Goal: Transaction & Acquisition: Purchase product/service

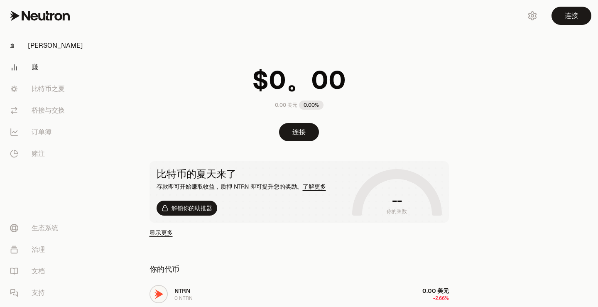
click at [39, 64] on link "赚" at bounding box center [46, 67] width 86 height 22
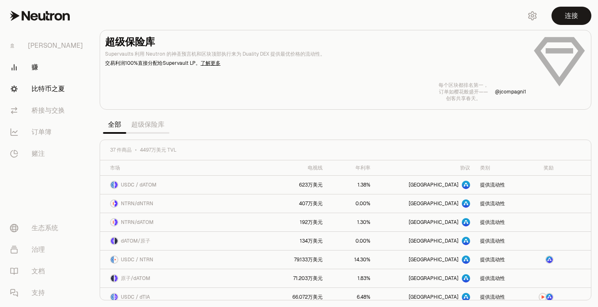
click at [60, 92] on font "比特币之夏" at bounding box center [48, 88] width 33 height 9
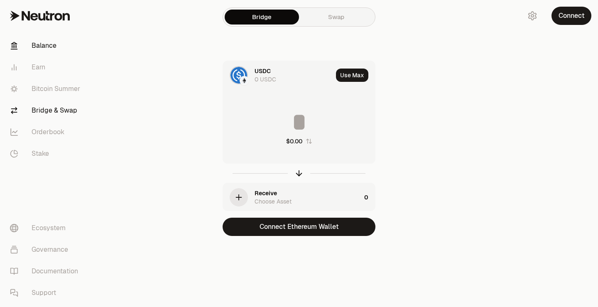
click at [37, 44] on link "Balance" at bounding box center [46, 46] width 86 height 22
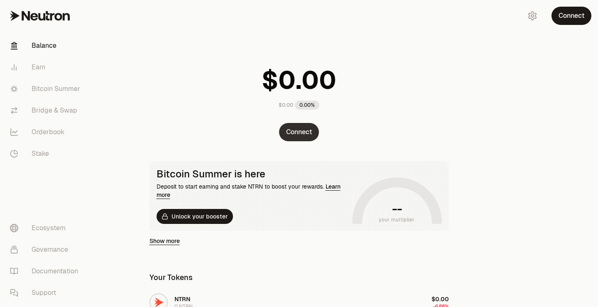
click at [306, 129] on button "Connect" at bounding box center [299, 132] width 40 height 18
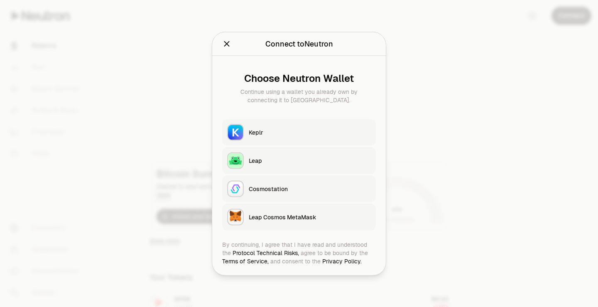
click at [277, 219] on div "Leap Cosmos MetaMask" at bounding box center [310, 217] width 122 height 8
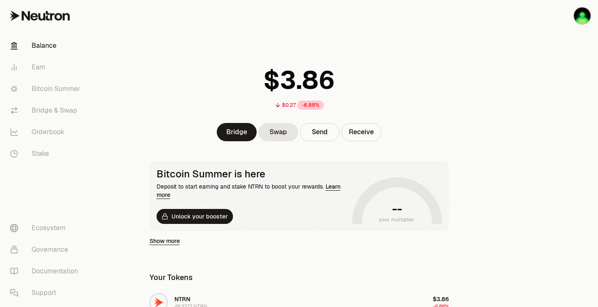
drag, startPoint x: 488, startPoint y: 49, endPoint x: 429, endPoint y: 10, distance: 70.4
click at [432, 10] on div "$0.27 -6.88% Bridge Swap Send Receive Bitcoin Summer is here Deposit to start e…" at bounding box center [299, 211] width 319 height 423
click at [476, 97] on main "$0.27 -6.88% Bridge Swap Send Receive Bitcoin Summer is here Deposit to start e…" at bounding box center [345, 228] width 505 height 456
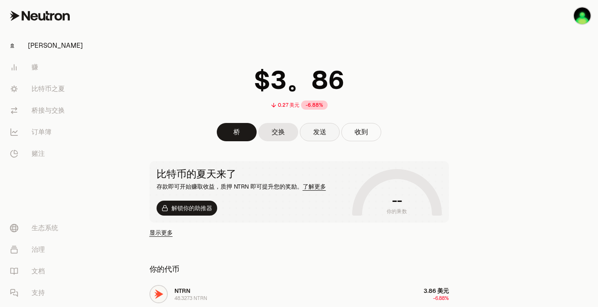
click at [326, 125] on button "发送" at bounding box center [320, 132] width 40 height 18
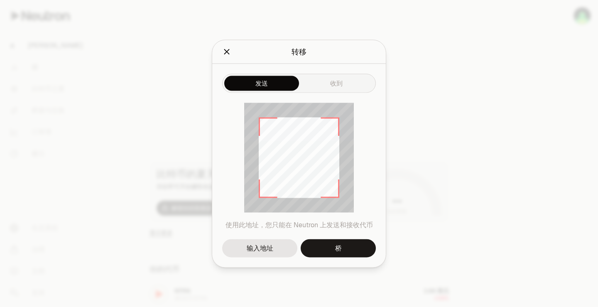
click at [335, 86] on div "发送 收到 使用此地址，您只能在 Neutron 上发送和接收代币 输入地址 桥" at bounding box center [299, 166] width 174 height 204
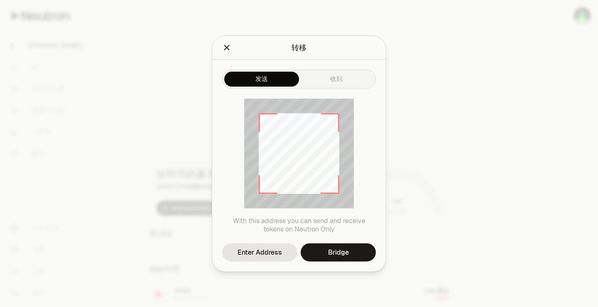
click at [278, 78] on button "发送" at bounding box center [261, 78] width 75 height 15
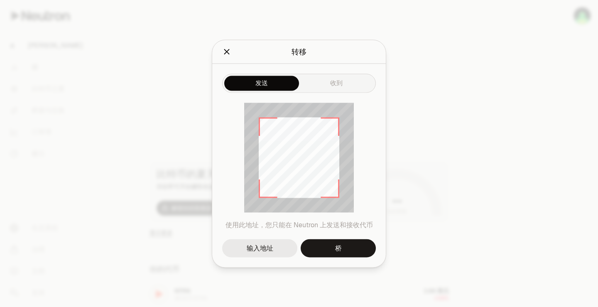
click at [255, 251] on font "输入地址" at bounding box center [260, 247] width 27 height 9
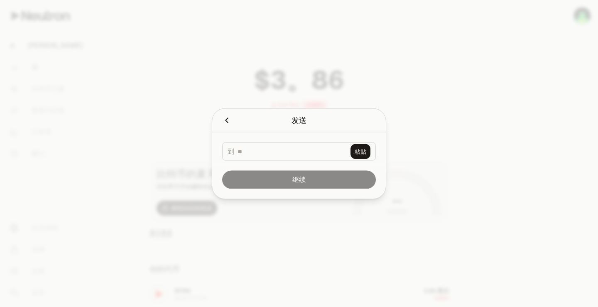
click at [228, 121] on icon "关闭" at bounding box center [226, 119] width 9 height 9
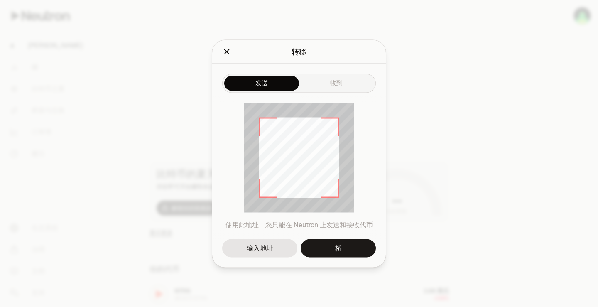
click at [481, 115] on div at bounding box center [299, 153] width 598 height 307
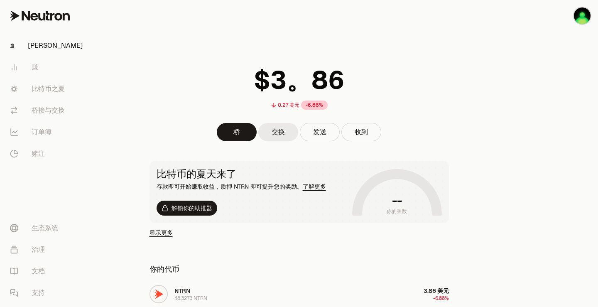
click at [284, 129] on font "交换" at bounding box center [278, 132] width 13 height 9
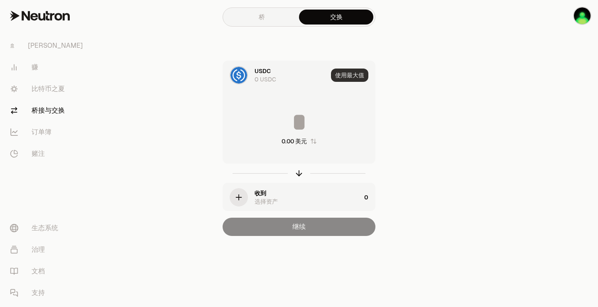
click at [351, 73] on font "使用最大值" at bounding box center [349, 74] width 29 height 7
click at [260, 78] on font "0 USDC" at bounding box center [266, 79] width 22 height 7
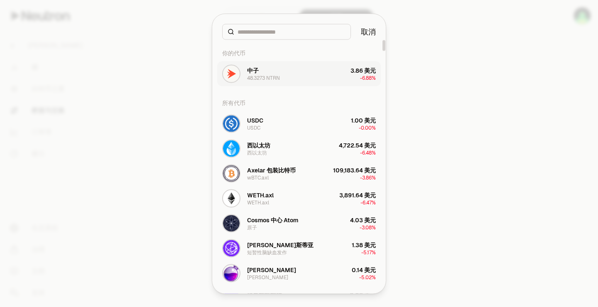
click at [267, 77] on font "48.3273 NTRN" at bounding box center [263, 77] width 33 height 7
type input "********"
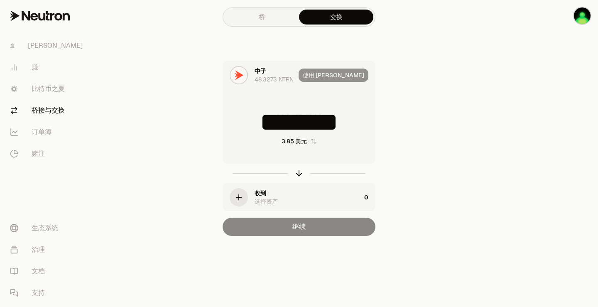
click at [244, 192] on div "button" at bounding box center [239, 197] width 18 height 18
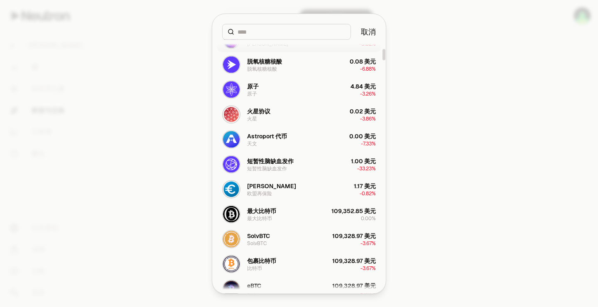
scroll to position [249, 0]
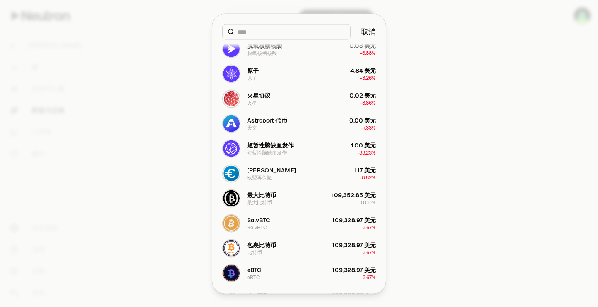
click at [256, 29] on input at bounding box center [292, 31] width 108 height 8
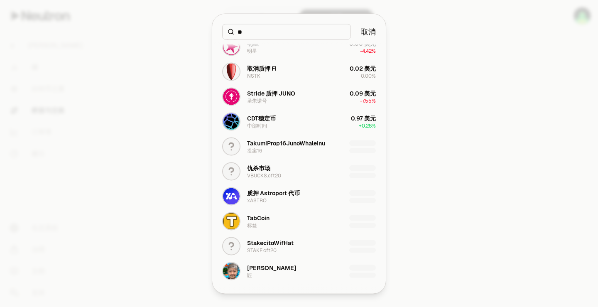
scroll to position [127, 0]
type input "**"
click at [259, 226] on div "TabCoin 标签" at bounding box center [258, 220] width 22 height 15
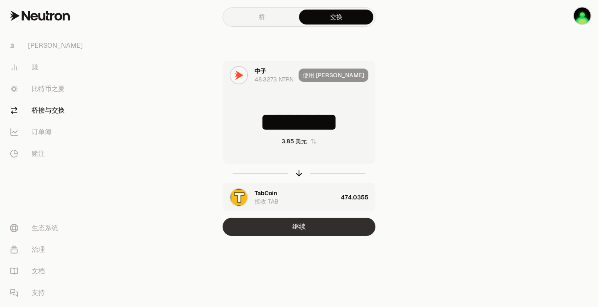
click at [298, 228] on font "继续" at bounding box center [298, 226] width 13 height 9
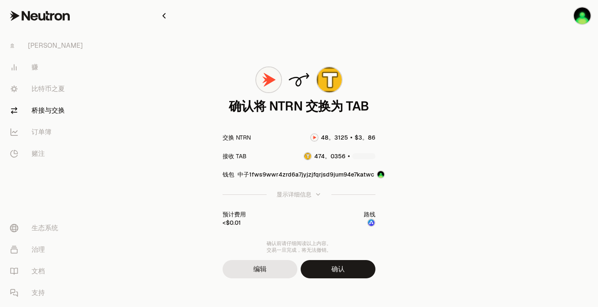
click at [339, 264] on font "确认" at bounding box center [337, 269] width 13 height 10
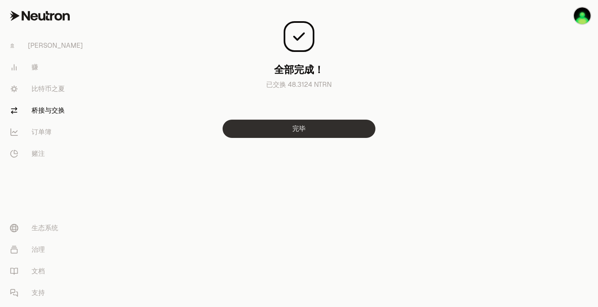
click at [313, 130] on button "完毕" at bounding box center [299, 129] width 153 height 18
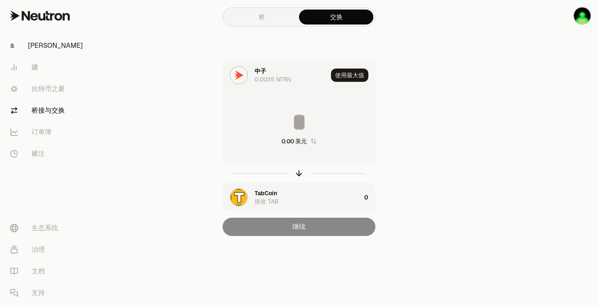
click at [78, 42] on link "[PERSON_NAME]" at bounding box center [46, 46] width 86 height 22
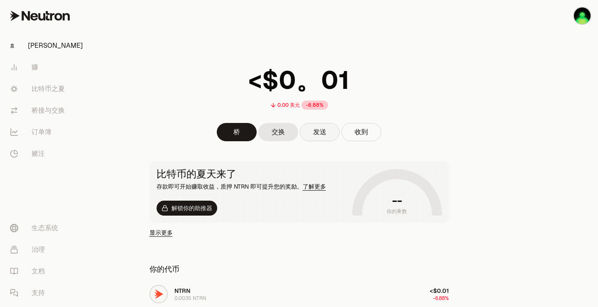
click at [322, 133] on font "发送" at bounding box center [319, 132] width 13 height 9
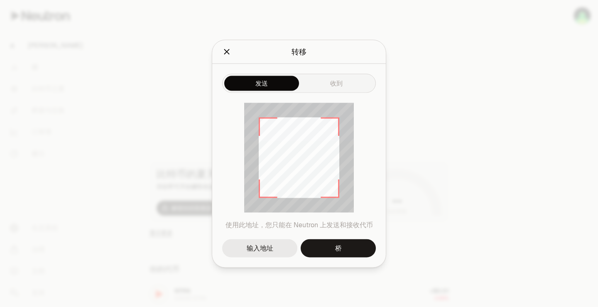
click at [264, 243] on div "输入地址" at bounding box center [260, 248] width 27 height 10
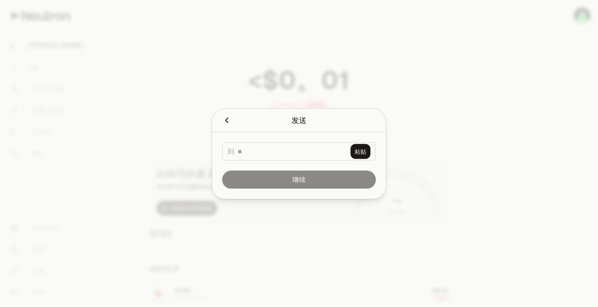
click at [277, 157] on div "到 粘贴" at bounding box center [299, 151] width 154 height 18
click at [277, 148] on input at bounding box center [293, 151] width 110 height 8
paste input "**********"
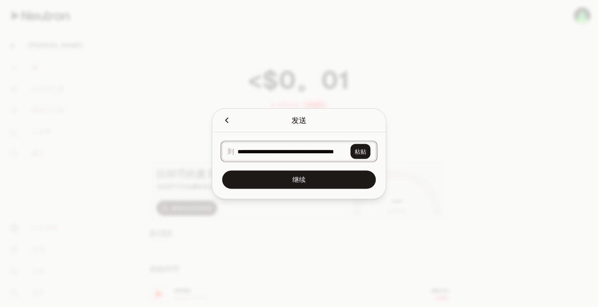
scroll to position [0, 39]
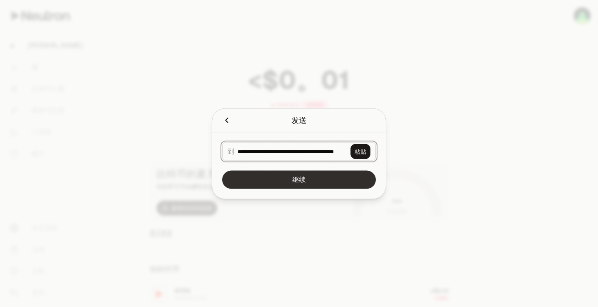
type input "**********"
click at [314, 177] on button "继续" at bounding box center [299, 179] width 154 height 18
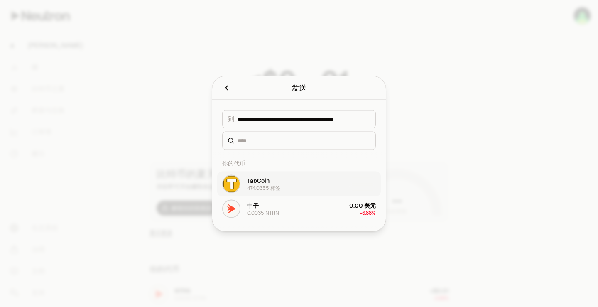
click at [266, 189] on font "474.0355 标签" at bounding box center [263, 187] width 33 height 7
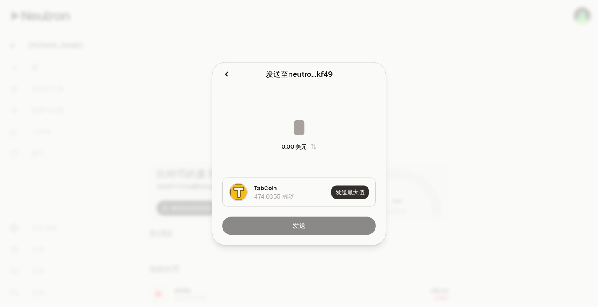
click at [351, 193] on font "发送最大值" at bounding box center [350, 191] width 29 height 7
type input "**********"
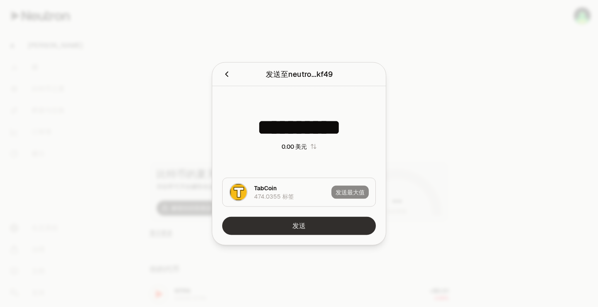
click at [304, 218] on button "发送" at bounding box center [299, 225] width 154 height 18
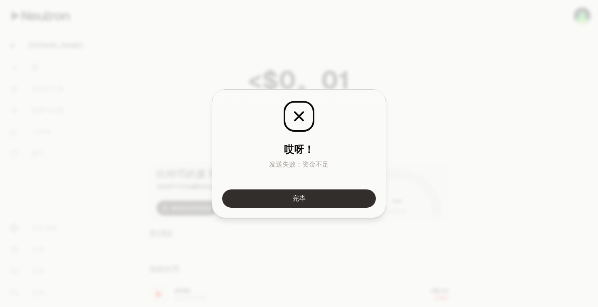
click at [318, 198] on button "完毕" at bounding box center [299, 198] width 154 height 18
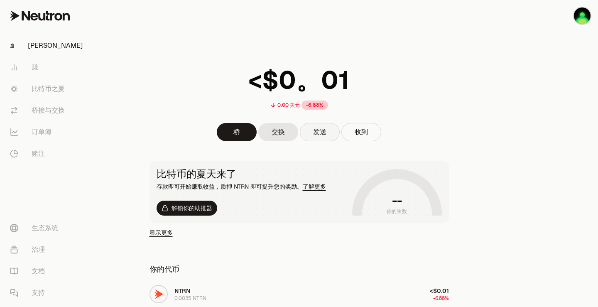
click at [319, 133] on font "发送" at bounding box center [319, 132] width 13 height 9
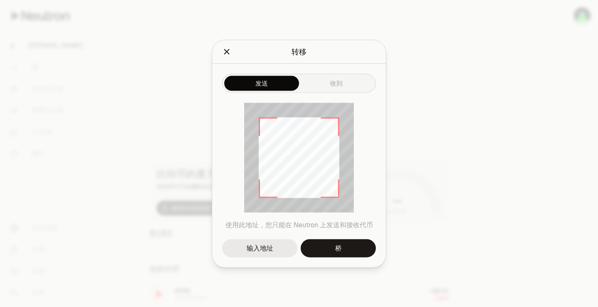
click at [268, 244] on font "输入地址" at bounding box center [260, 247] width 27 height 9
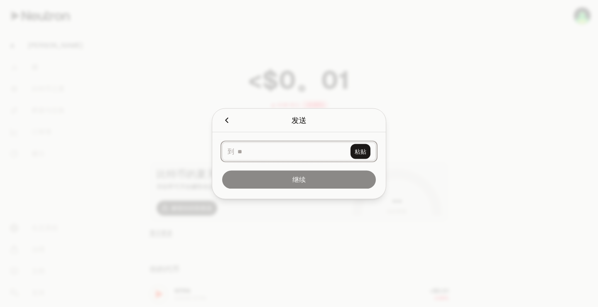
click at [300, 152] on input at bounding box center [293, 151] width 110 height 8
paste input "**********"
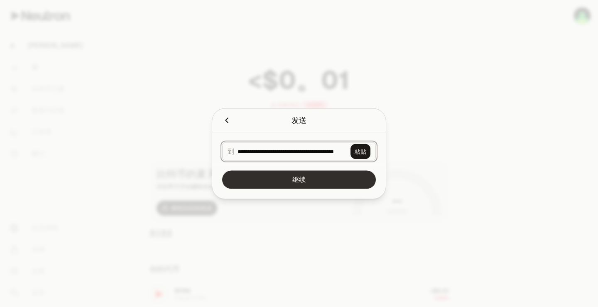
type input "**********"
click at [324, 182] on button "继续" at bounding box center [299, 179] width 154 height 18
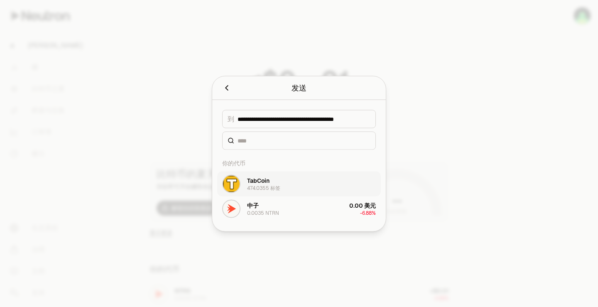
click at [313, 176] on button "TabCoin 474.0355 标签" at bounding box center [299, 183] width 164 height 25
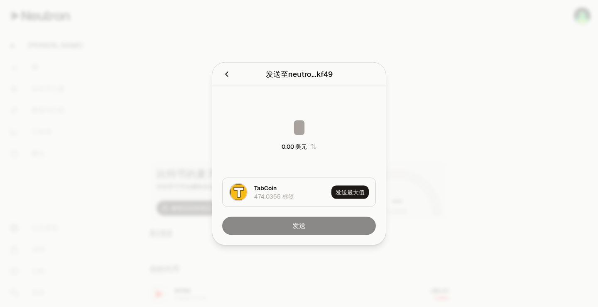
drag, startPoint x: 350, startPoint y: 194, endPoint x: 339, endPoint y: 195, distance: 10.4
click at [349, 195] on font "发送最大值" at bounding box center [350, 191] width 29 height 7
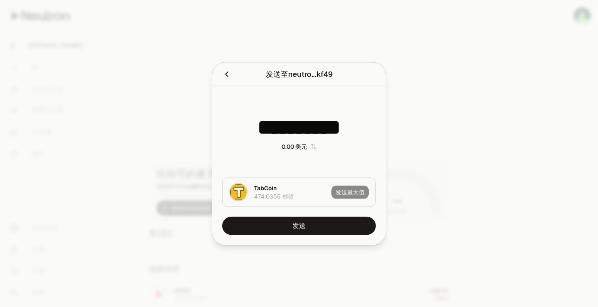
drag, startPoint x: 255, startPoint y: 123, endPoint x: 270, endPoint y: 125, distance: 15.9
click at [271, 124] on input "**********" at bounding box center [299, 127] width 154 height 25
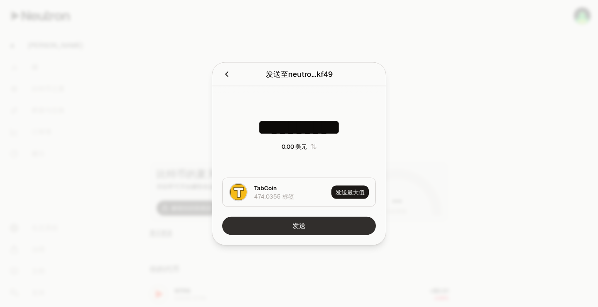
type input "**********"
click at [264, 224] on button "发送" at bounding box center [299, 225] width 154 height 18
